Goal: Task Accomplishment & Management: Manage account settings

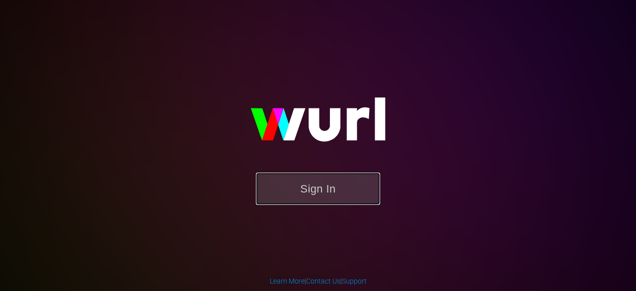
click at [293, 174] on button "Sign In" at bounding box center [318, 188] width 124 height 32
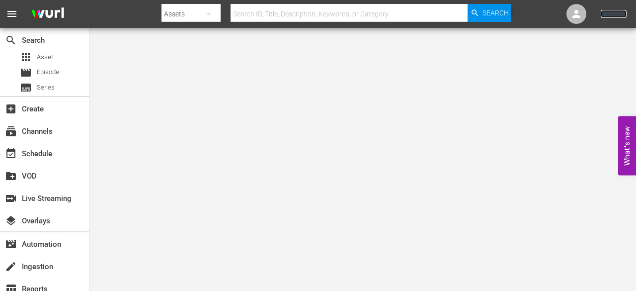
click at [610, 10] on link "Sign Out" at bounding box center [614, 14] width 26 height 8
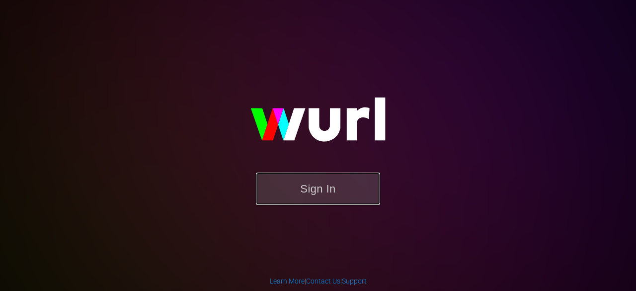
click at [314, 195] on button "Sign In" at bounding box center [318, 188] width 124 height 32
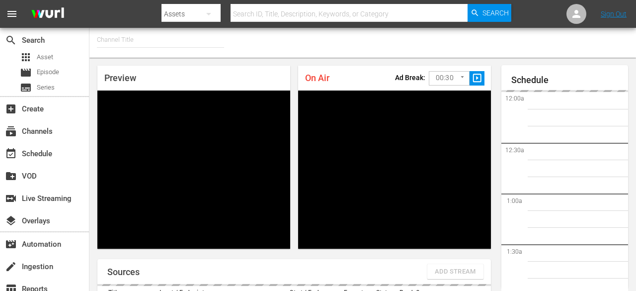
type input "FIFA+ English Global (1781)"
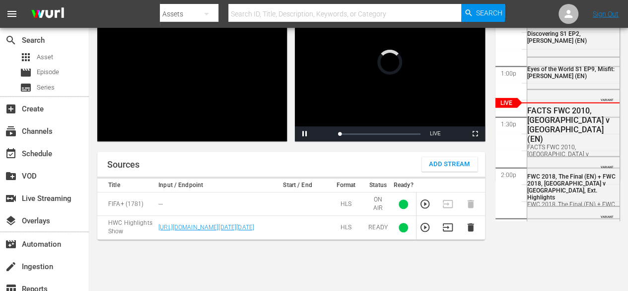
scroll to position [109, 0]
